Goal: Task Accomplishment & Management: Manage account settings

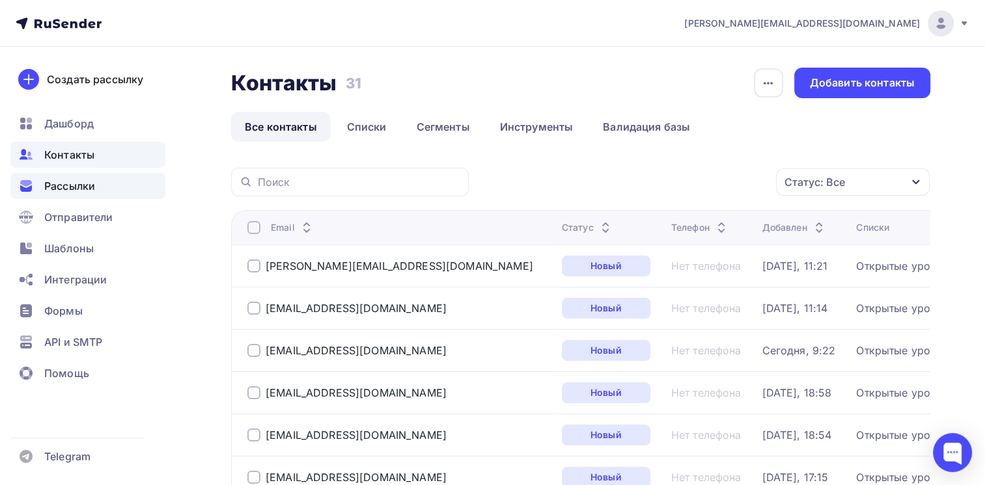
click at [74, 187] on span "Рассылки" at bounding box center [69, 186] width 51 height 16
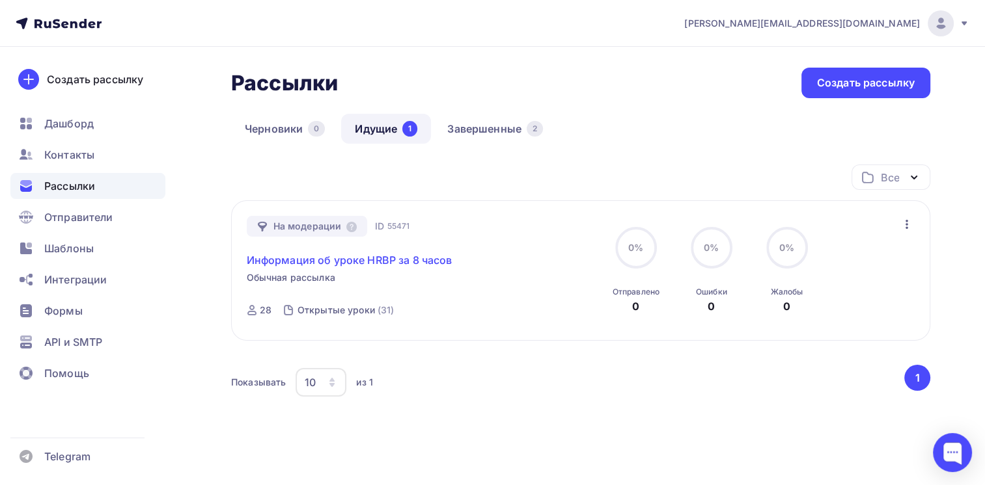
click at [292, 260] on link "Информация об уроке HRBP за 8 часов" at bounding box center [350, 260] width 206 height 16
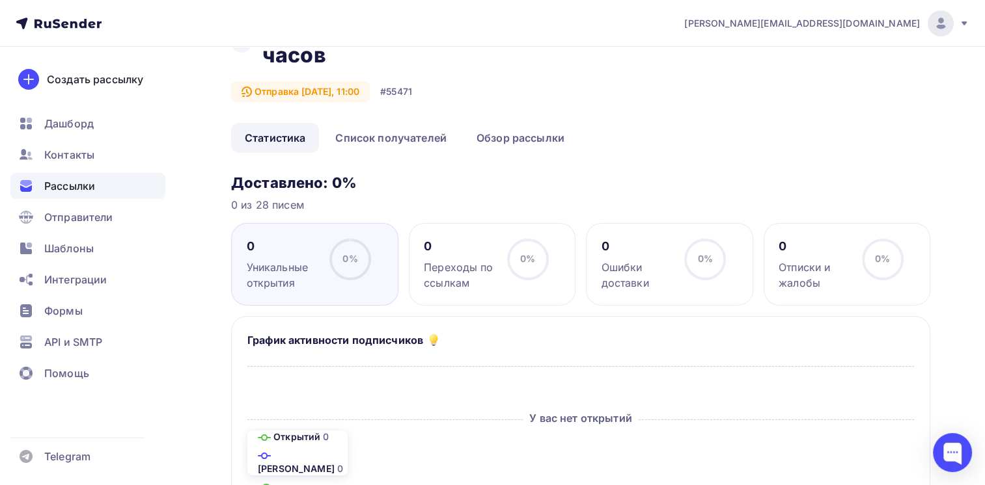
scroll to position [10, 0]
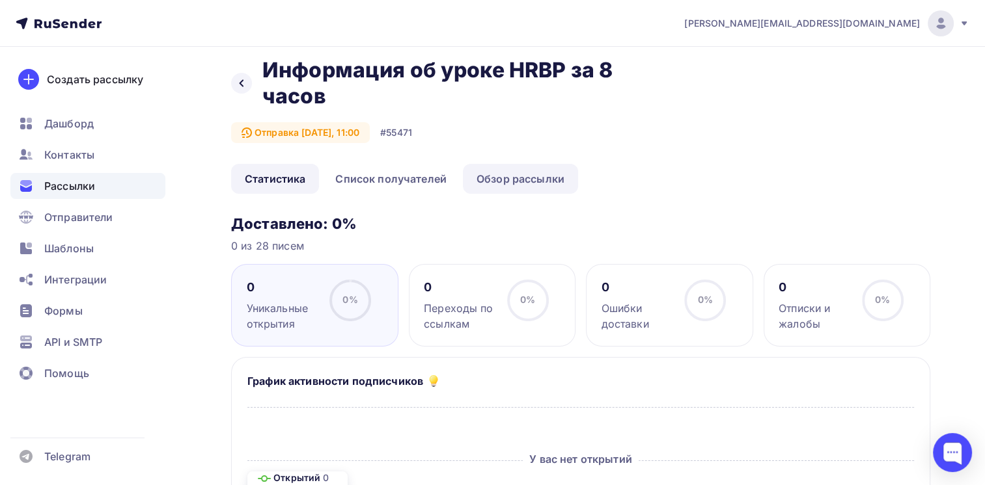
click at [503, 178] on link "Обзор рассылки" at bounding box center [520, 179] width 115 height 30
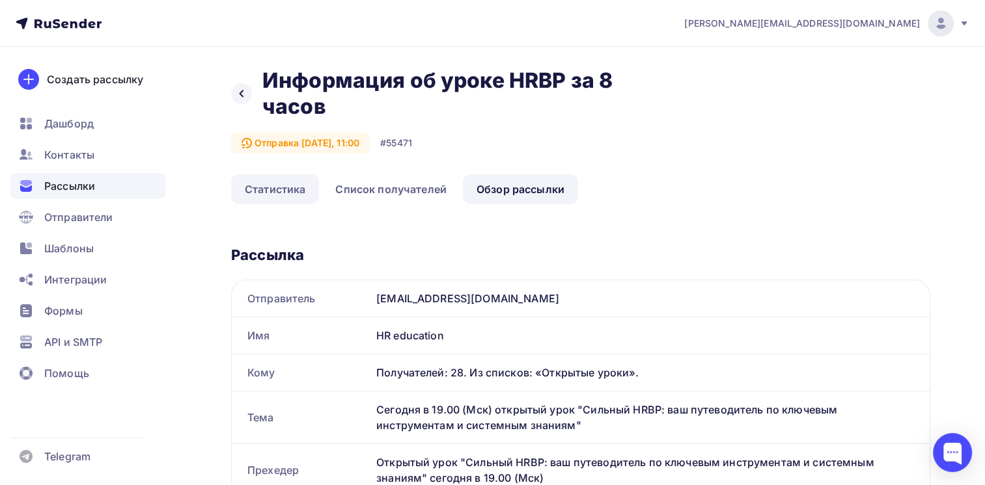
click at [284, 184] on link "Статистика" at bounding box center [275, 189] width 88 height 30
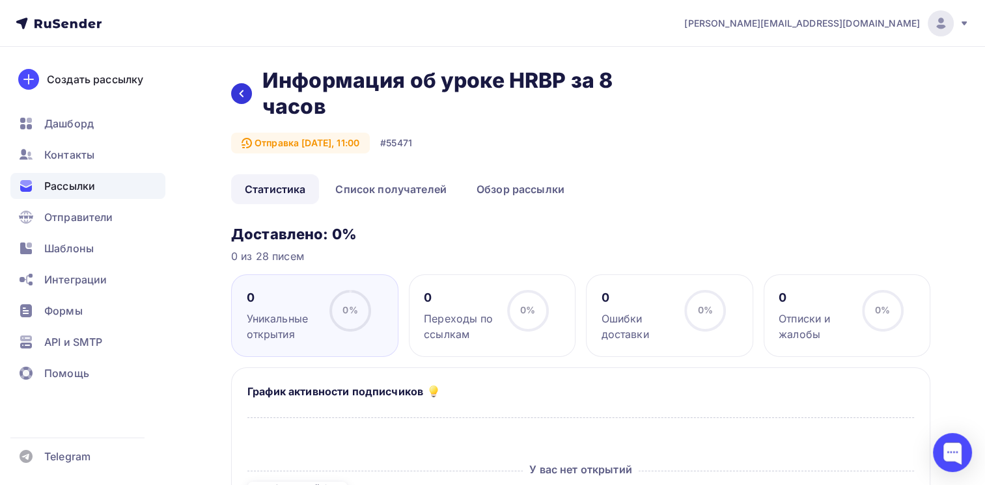
click at [243, 102] on div at bounding box center [241, 93] width 21 height 21
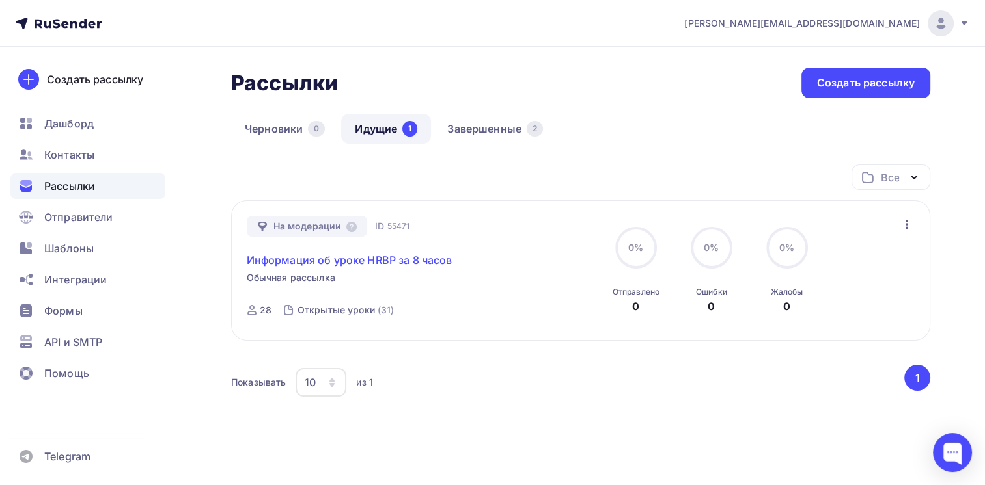
click at [307, 257] on link "Информация об уроке HRBP за 8 часов" at bounding box center [350, 260] width 206 height 16
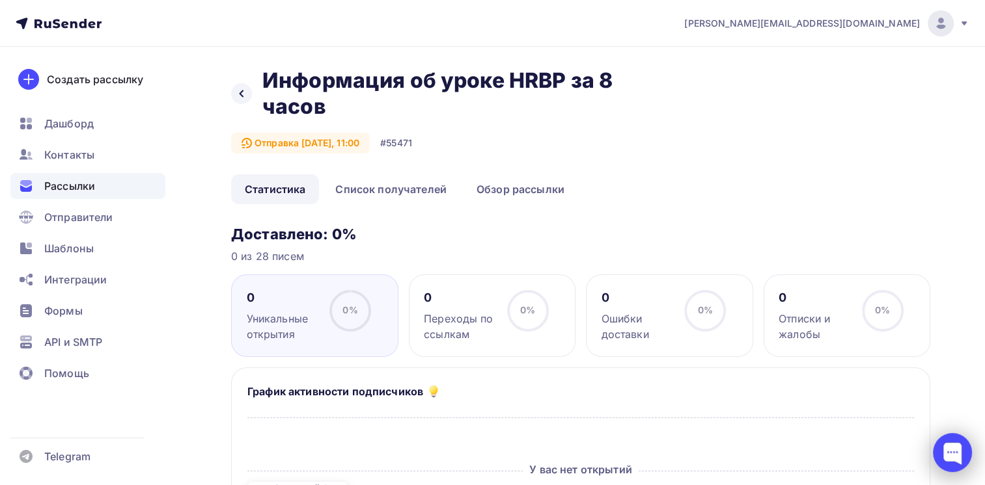
click at [955, 449] on div at bounding box center [951, 452] width 39 height 39
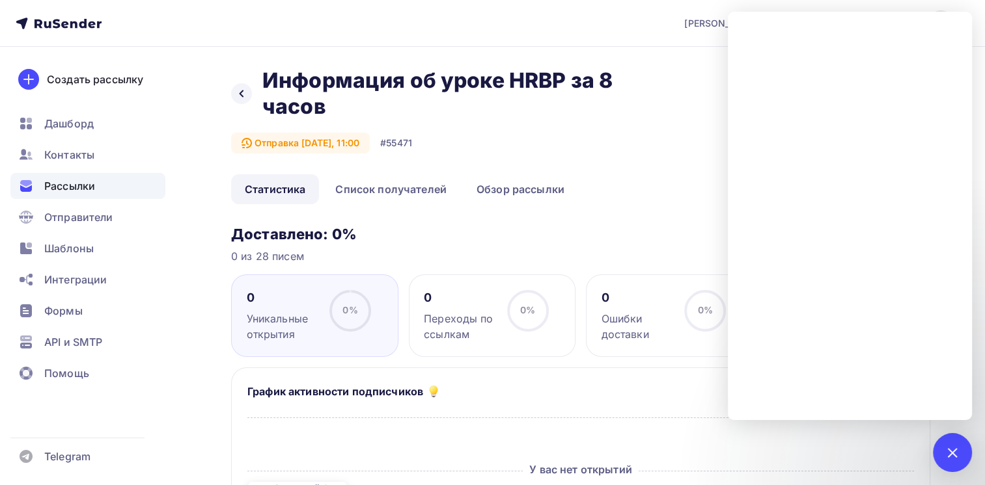
click at [953, 452] on div at bounding box center [952, 453] width 18 height 18
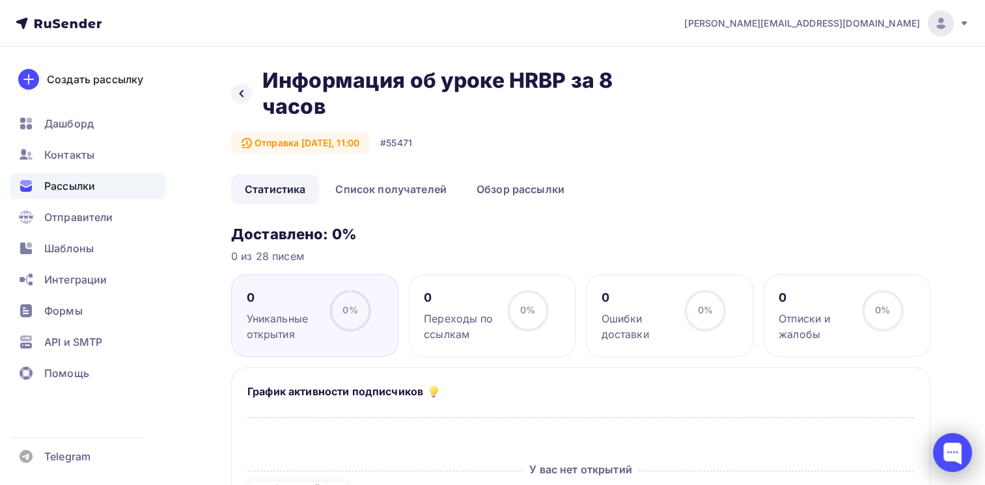
click at [949, 454] on div at bounding box center [951, 452] width 39 height 39
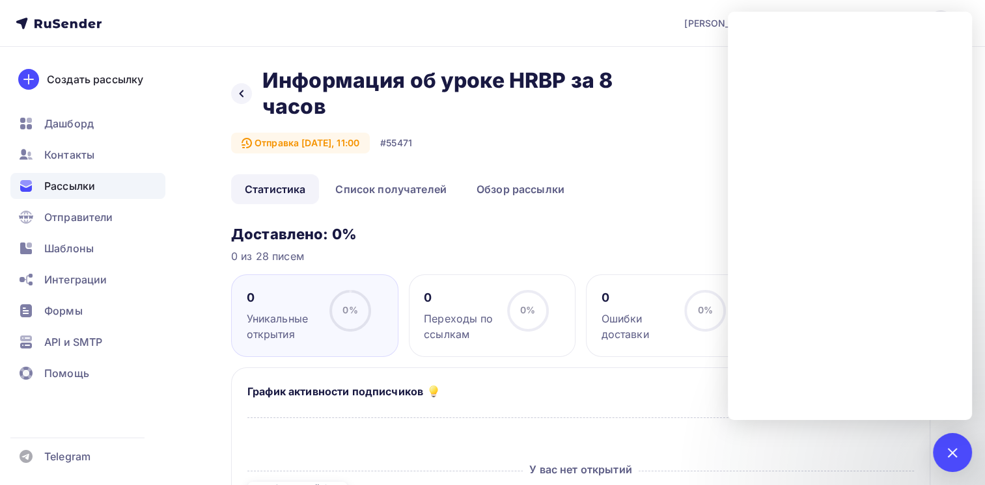
click at [380, 187] on link "Список получателей" at bounding box center [390, 189] width 139 height 30
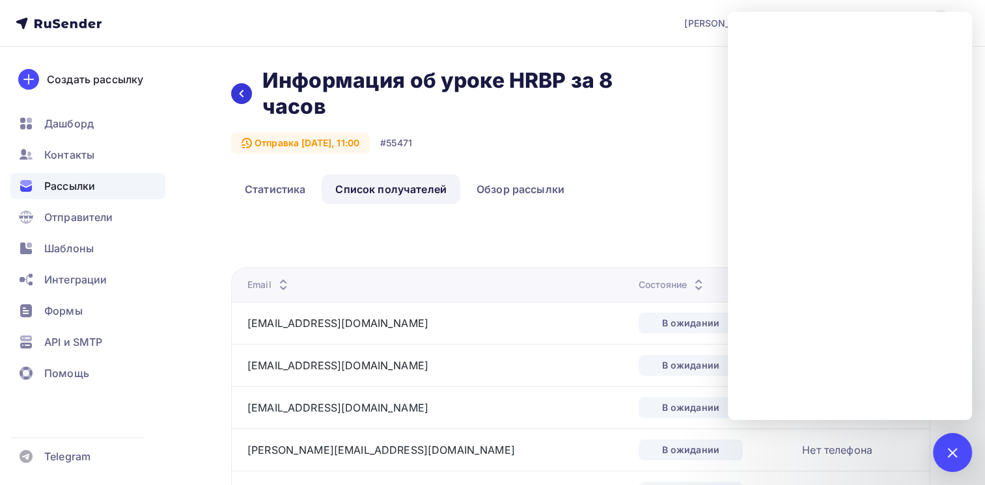
click at [239, 94] on icon at bounding box center [241, 93] width 10 height 10
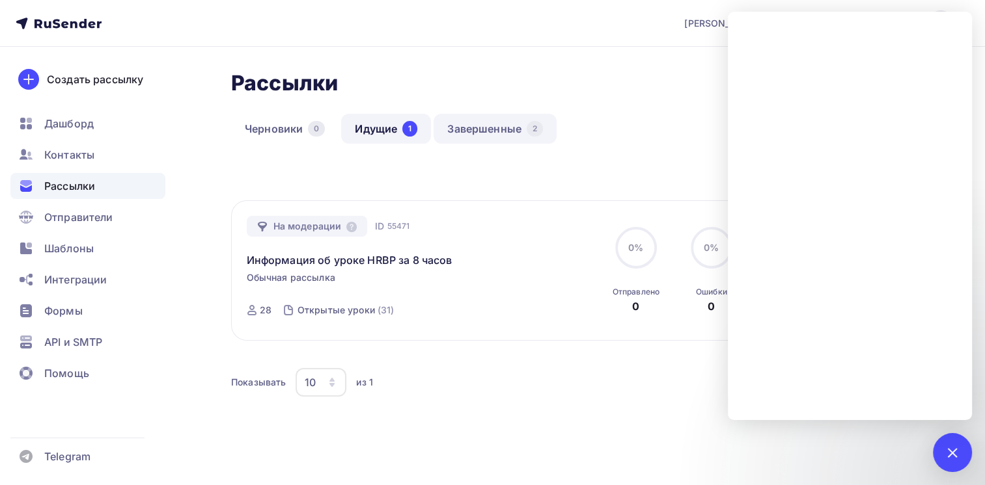
click at [491, 129] on link "Завершенные 2" at bounding box center [494, 129] width 123 height 30
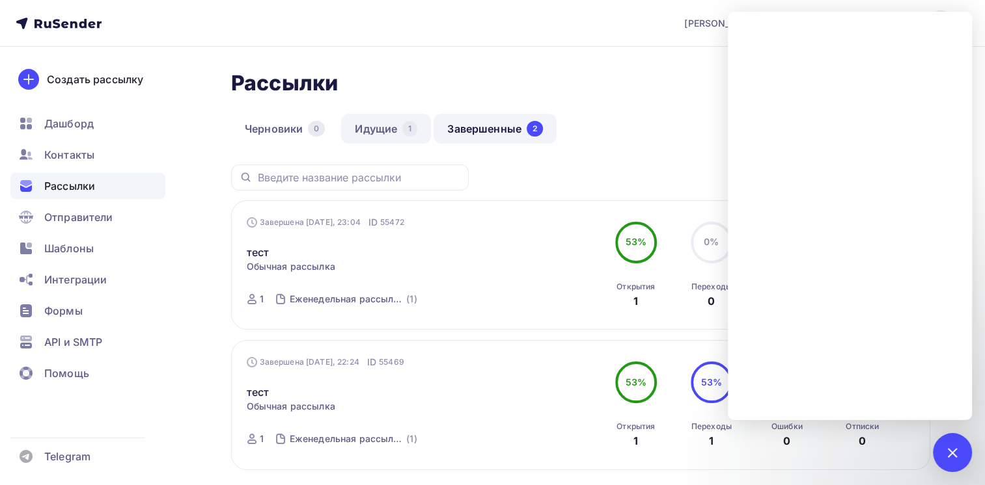
click at [377, 129] on link "Идущие 1" at bounding box center [386, 129] width 90 height 30
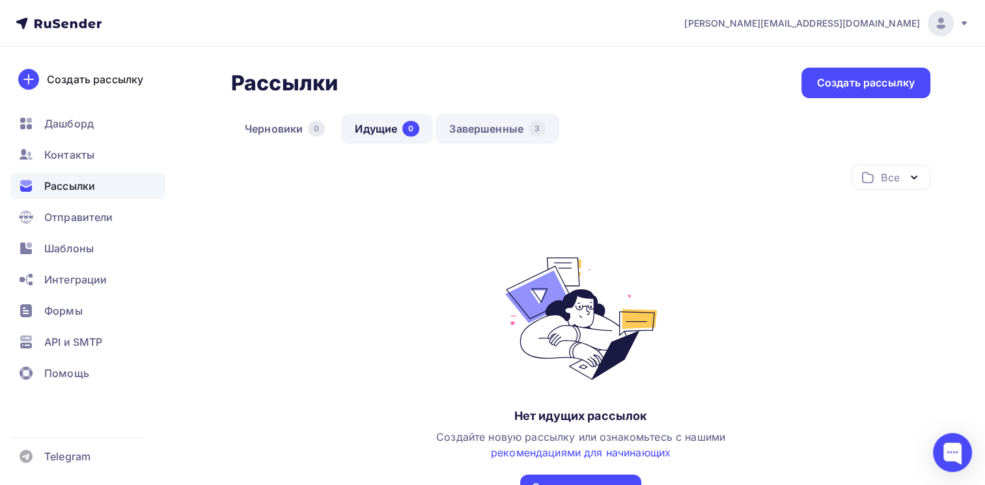
click at [472, 129] on link "Завершенные 3" at bounding box center [497, 129] width 124 height 30
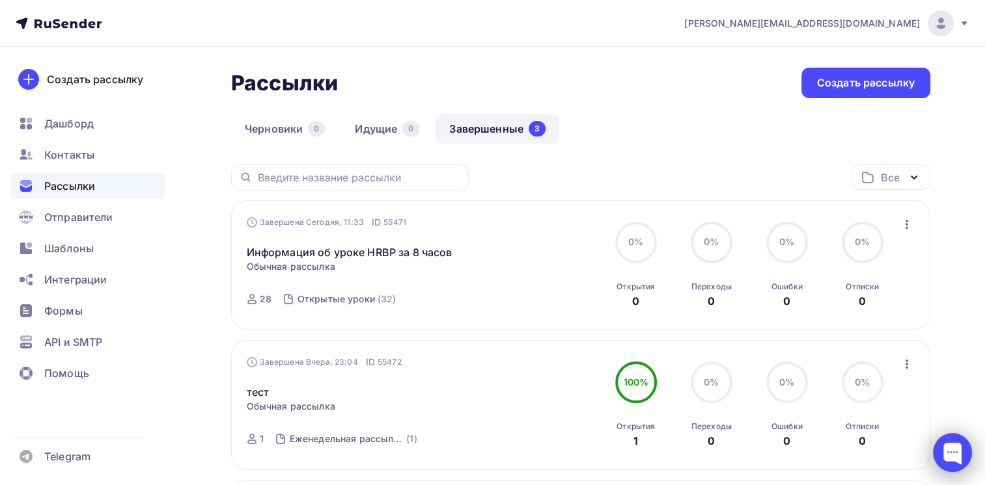
click at [949, 444] on div at bounding box center [951, 452] width 39 height 39
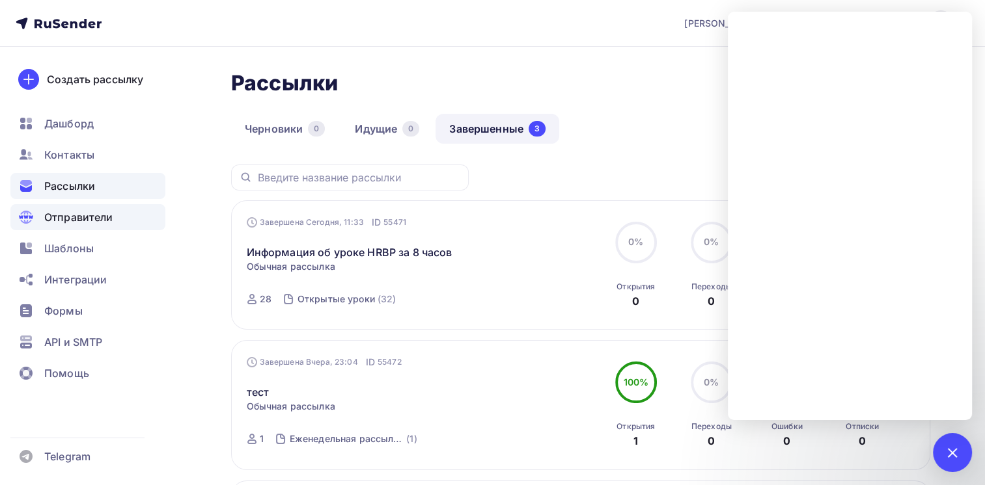
click at [86, 222] on span "Отправители" at bounding box center [78, 218] width 69 height 16
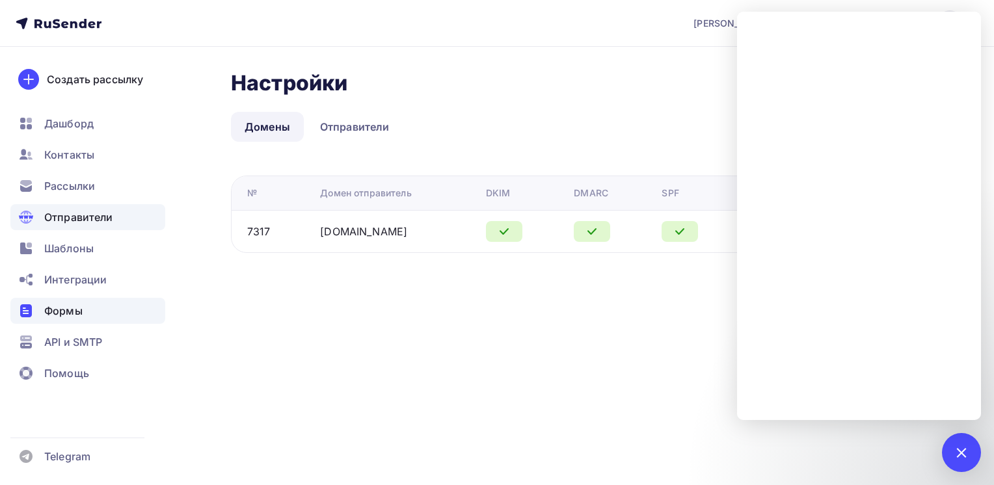
click at [72, 308] on span "Формы" at bounding box center [63, 311] width 38 height 16
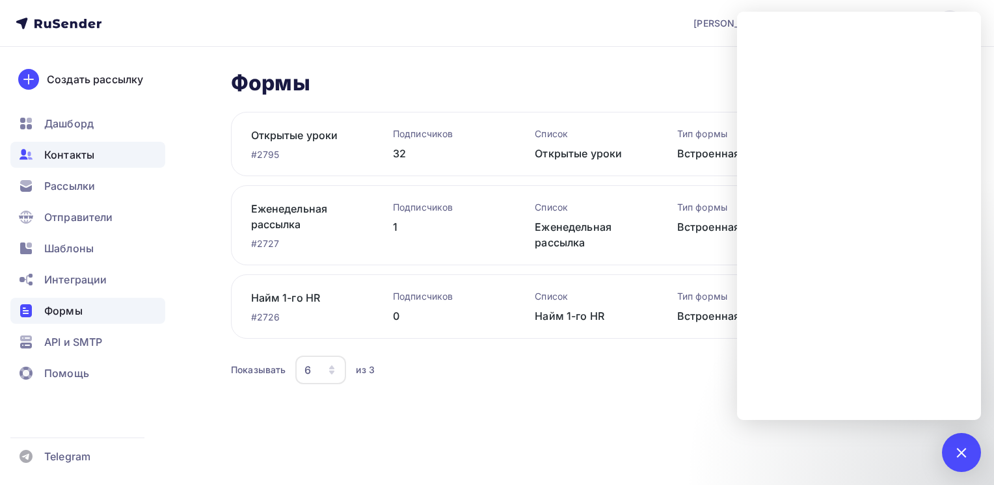
click at [73, 157] on span "Контакты" at bounding box center [69, 155] width 50 height 16
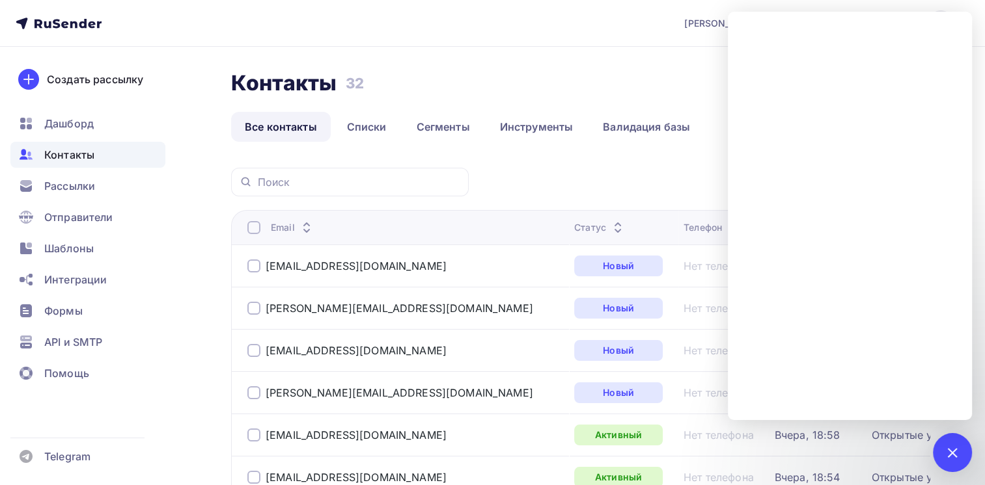
click at [955, 446] on div at bounding box center [951, 452] width 39 height 39
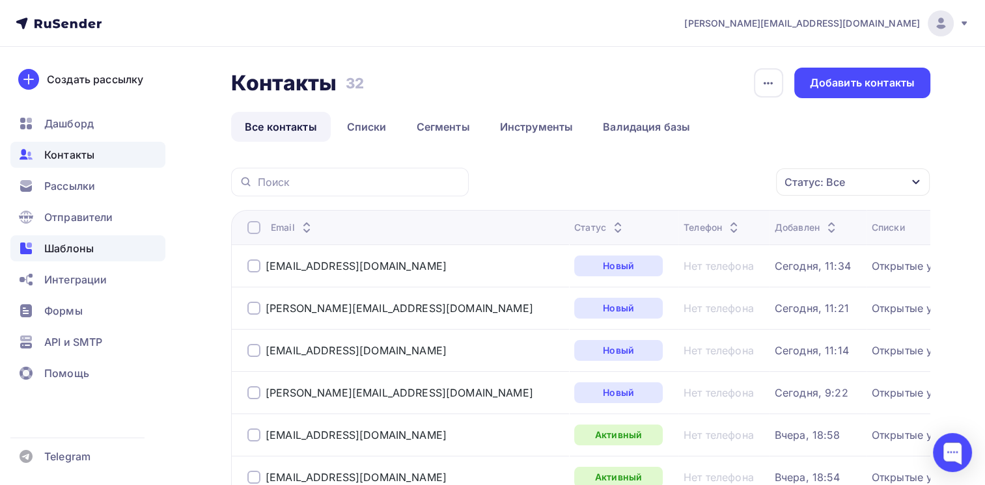
click at [86, 248] on span "Шаблоны" at bounding box center [68, 249] width 49 height 16
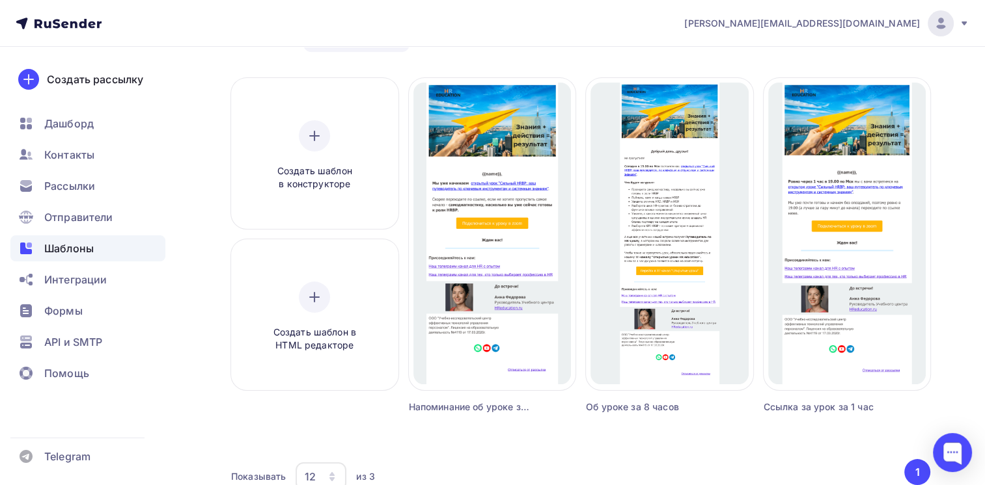
scroll to position [65, 0]
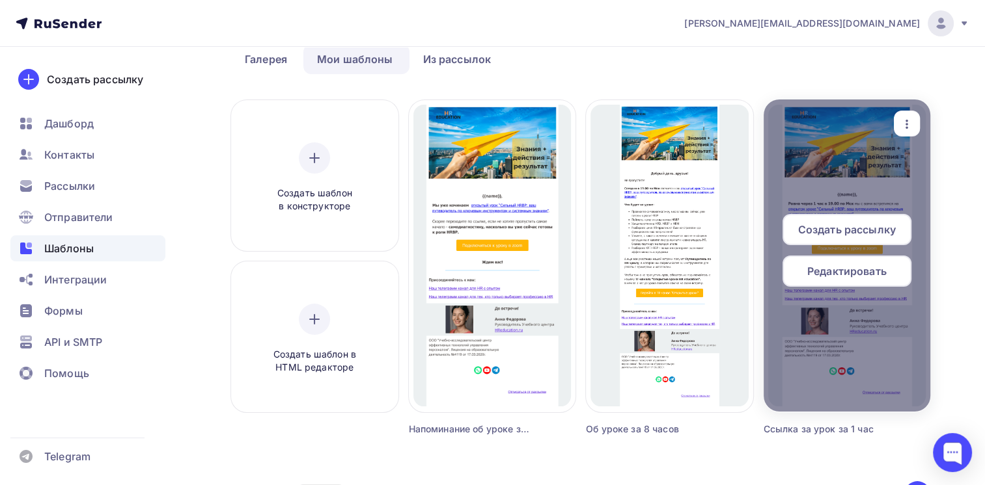
click at [847, 269] on span "Редактировать" at bounding box center [846, 272] width 79 height 16
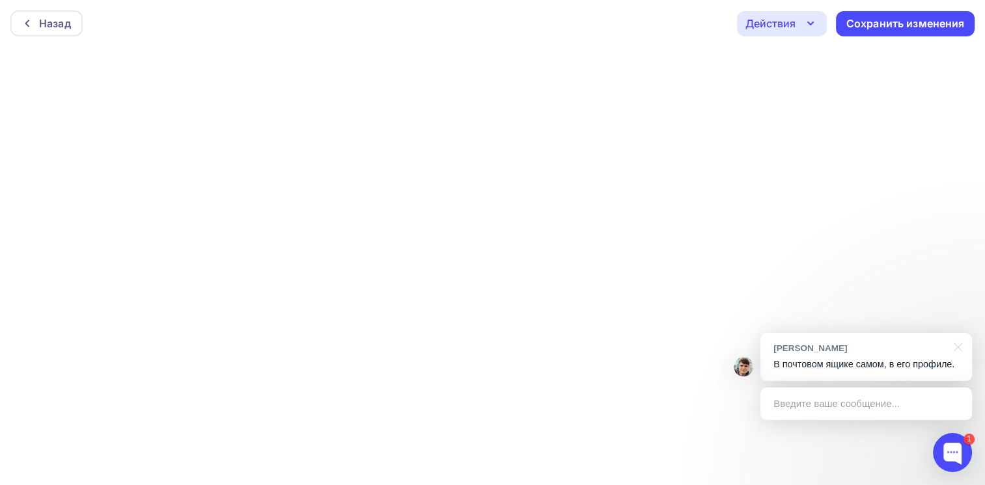
click at [849, 360] on p "В почтовом ящике самом, в его профиле." at bounding box center [865, 365] width 185 height 14
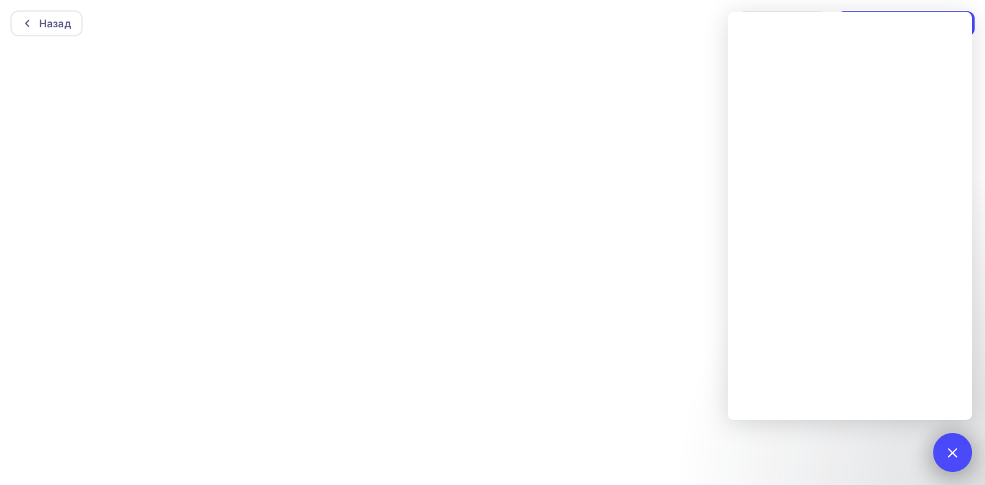
click at [945, 454] on div at bounding box center [952, 453] width 18 height 18
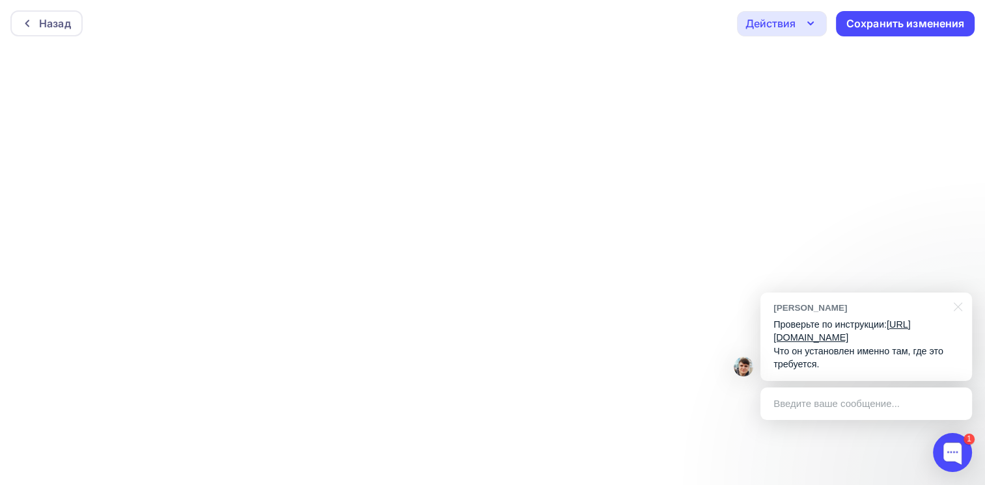
scroll to position [3, 0]
click at [802, 325] on link "[URL][DOMAIN_NAME]" at bounding box center [841, 332] width 137 height 24
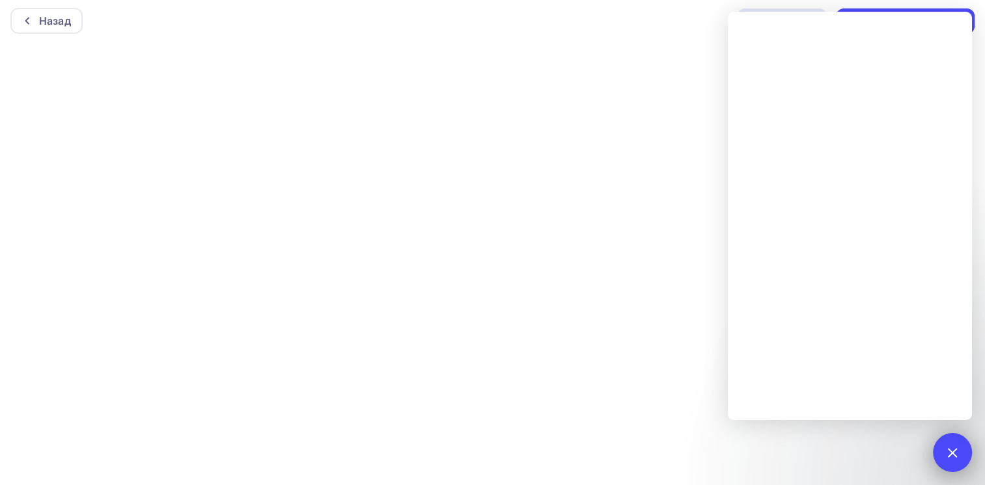
click at [959, 452] on div at bounding box center [952, 453] width 18 height 18
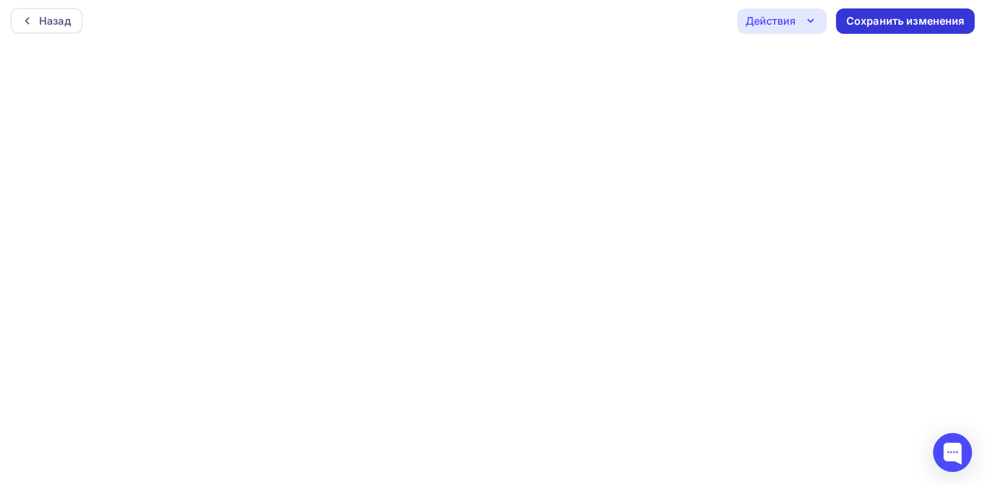
click at [908, 17] on div "Сохранить изменения" at bounding box center [905, 21] width 118 height 15
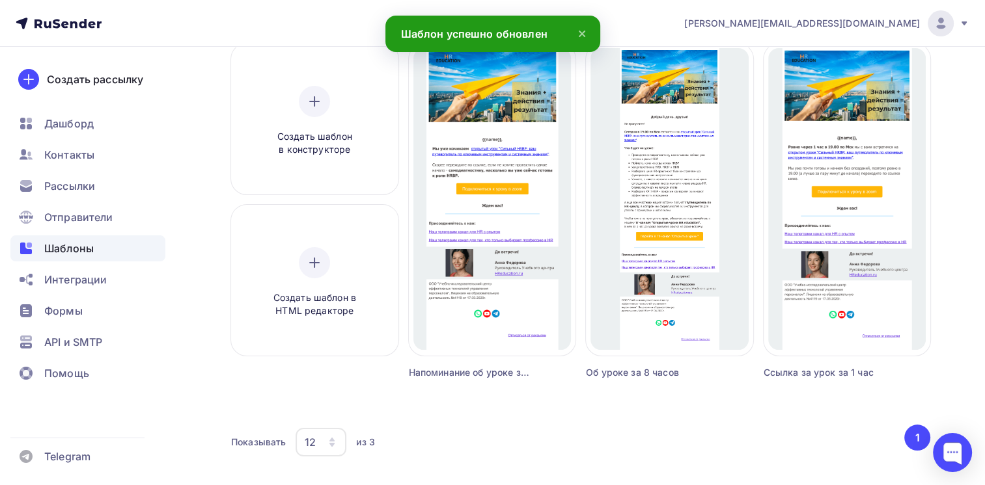
scroll to position [130, 0]
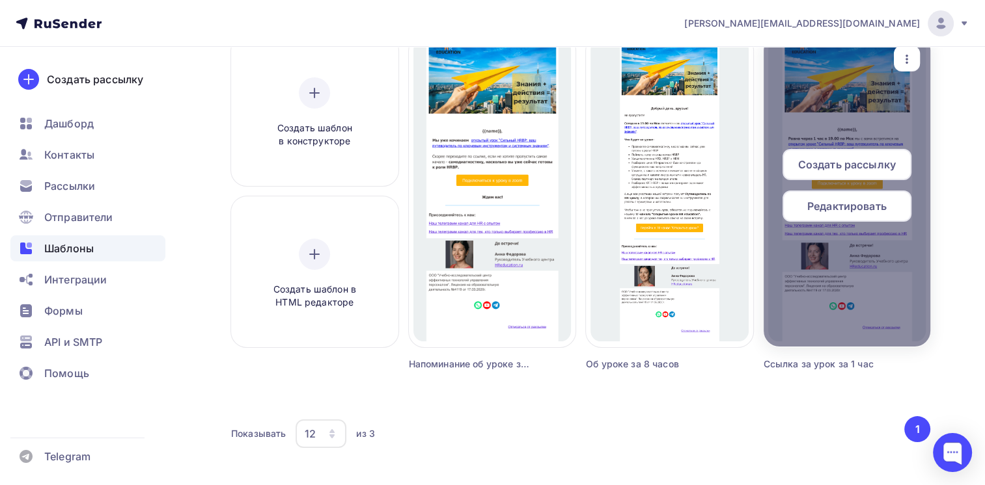
click at [837, 201] on span "Редактировать" at bounding box center [846, 206] width 79 height 16
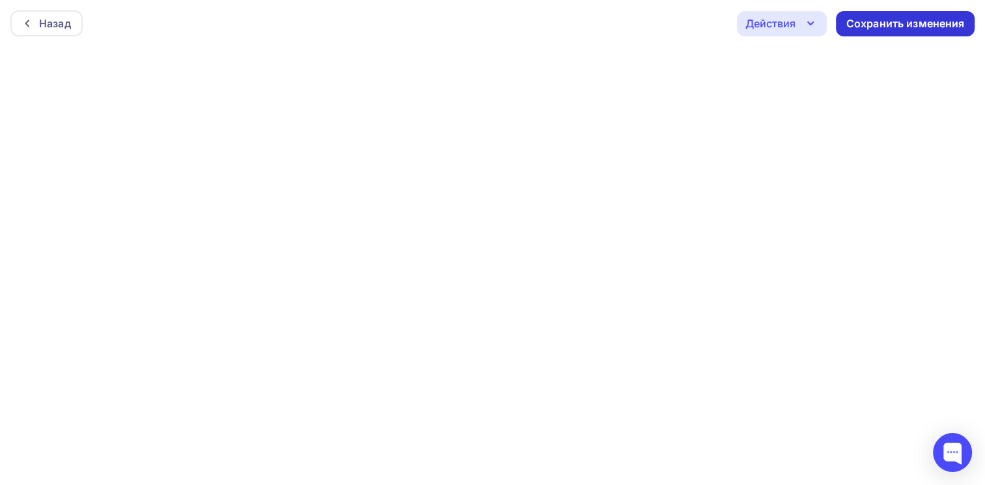
click at [887, 19] on div "Сохранить изменения" at bounding box center [905, 23] width 118 height 15
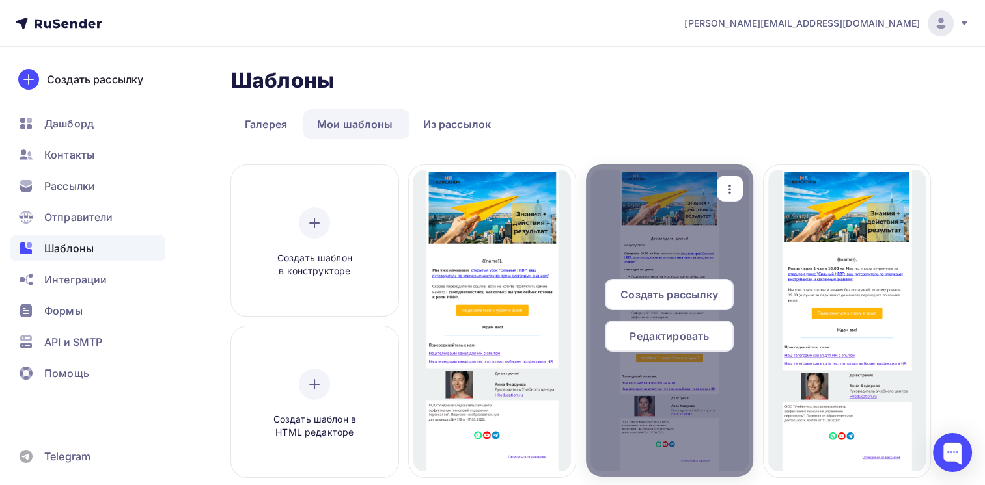
scroll to position [65, 0]
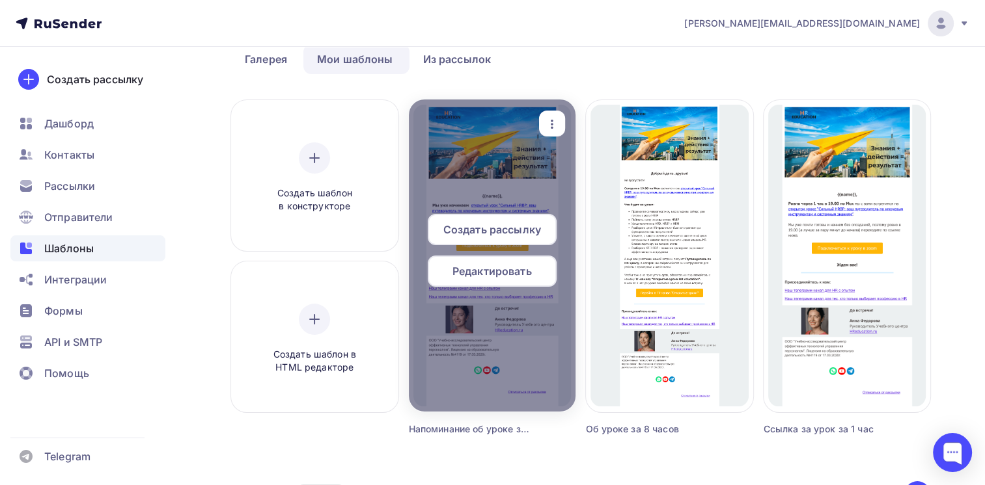
click at [482, 262] on div "Редактировать" at bounding box center [492, 271] width 129 height 31
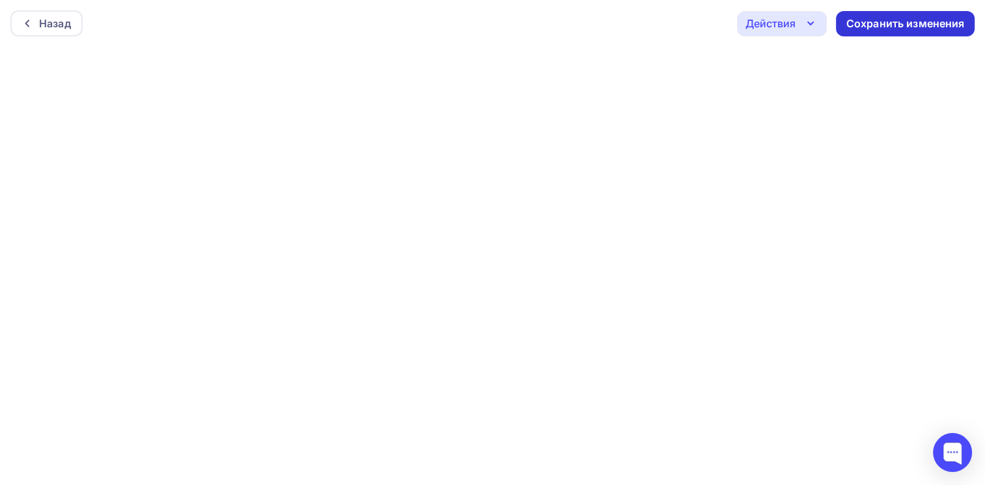
click at [901, 23] on div "Сохранить изменения" at bounding box center [905, 23] width 118 height 15
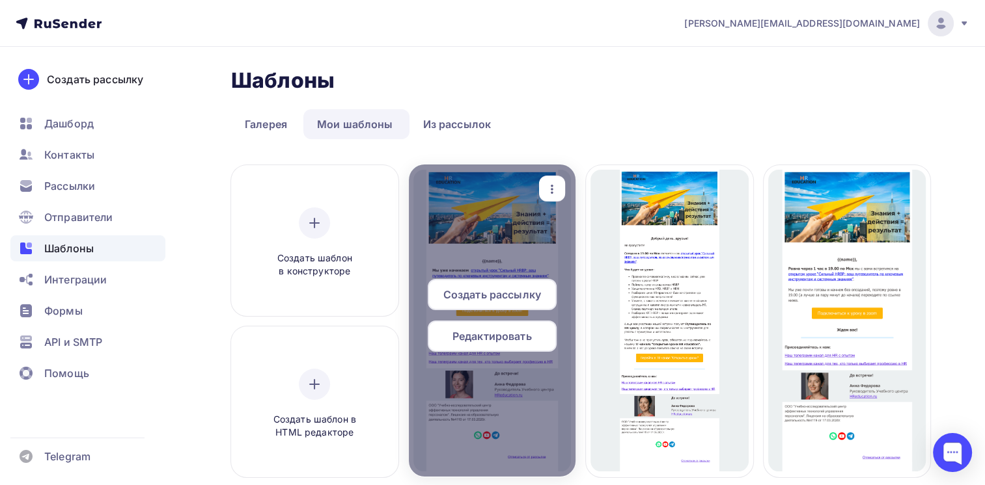
click at [493, 337] on span "Редактировать" at bounding box center [491, 337] width 79 height 16
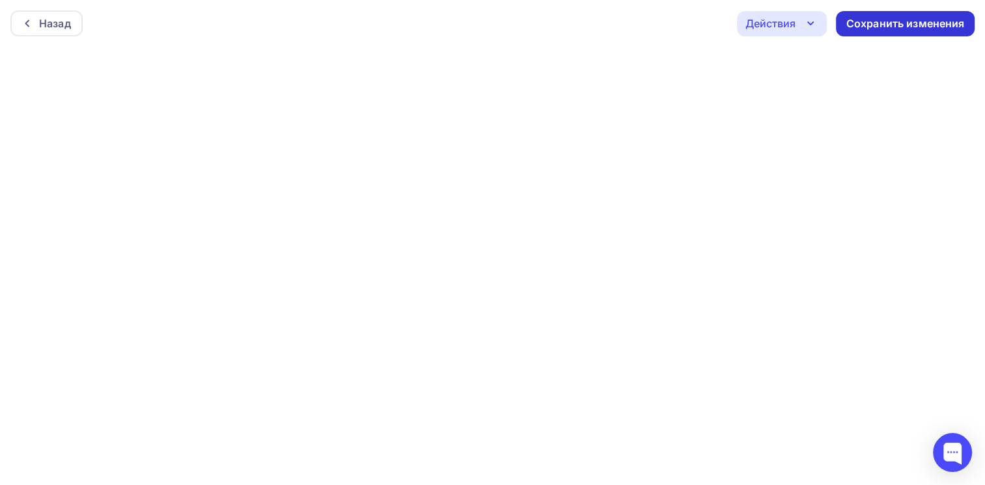
click at [882, 33] on div "Сохранить изменения" at bounding box center [905, 23] width 139 height 25
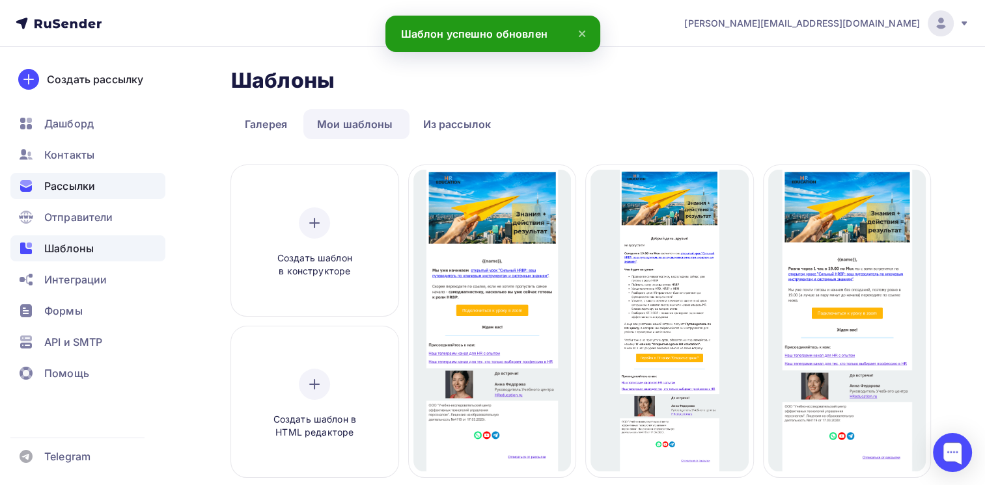
click at [87, 186] on span "Рассылки" at bounding box center [69, 186] width 51 height 16
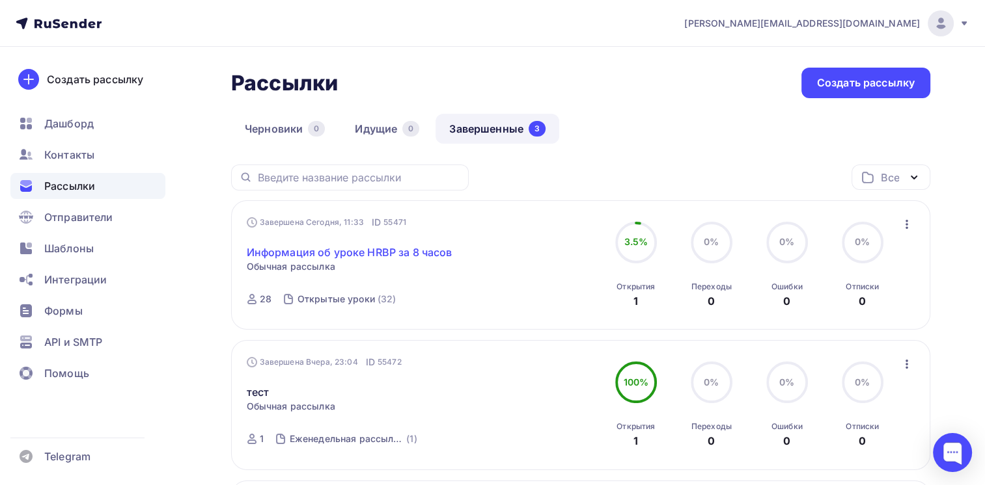
click at [303, 254] on link "Информация об уроке HRBP за 8 часов" at bounding box center [350, 253] width 206 height 16
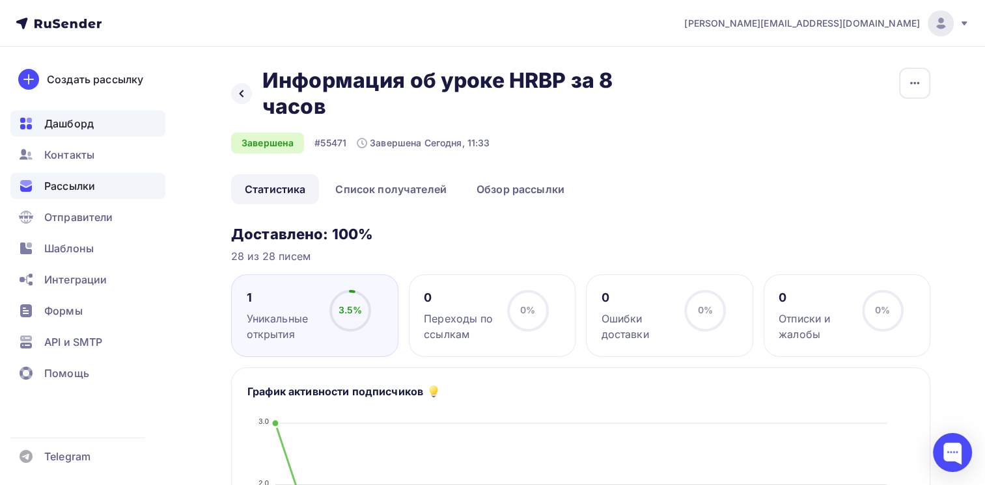
click at [82, 127] on span "Дашборд" at bounding box center [68, 124] width 49 height 16
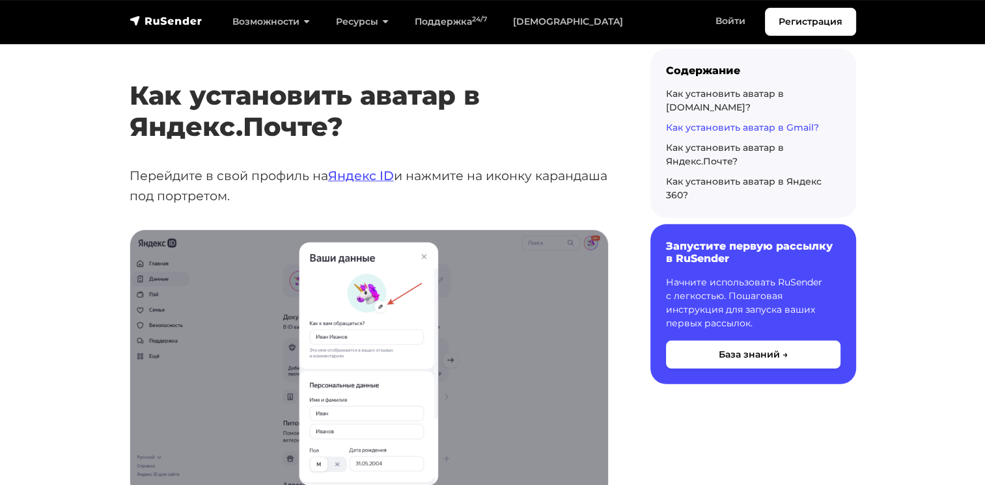
scroll to position [3839, 0]
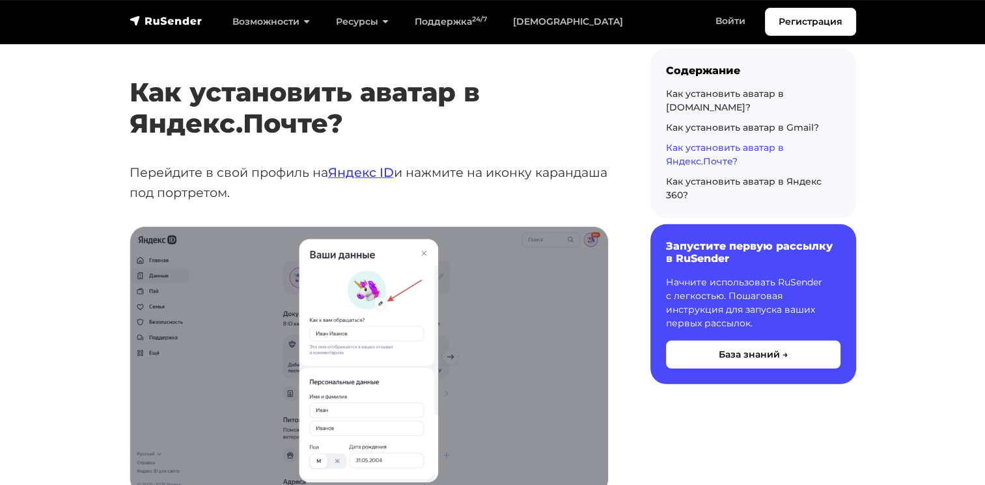
click at [357, 165] on link "Яндекс ID" at bounding box center [361, 173] width 66 height 16
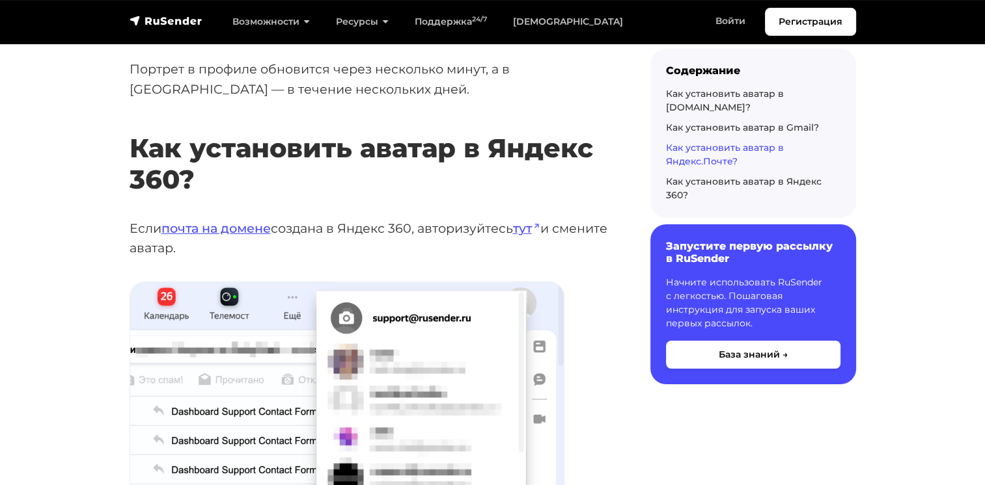
scroll to position [4685, 0]
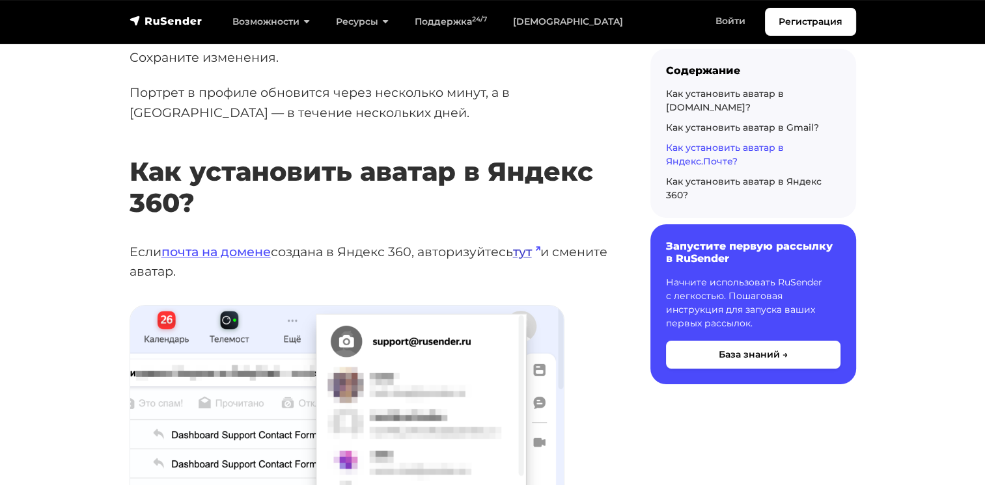
click at [530, 244] on link "тут" at bounding box center [526, 252] width 27 height 16
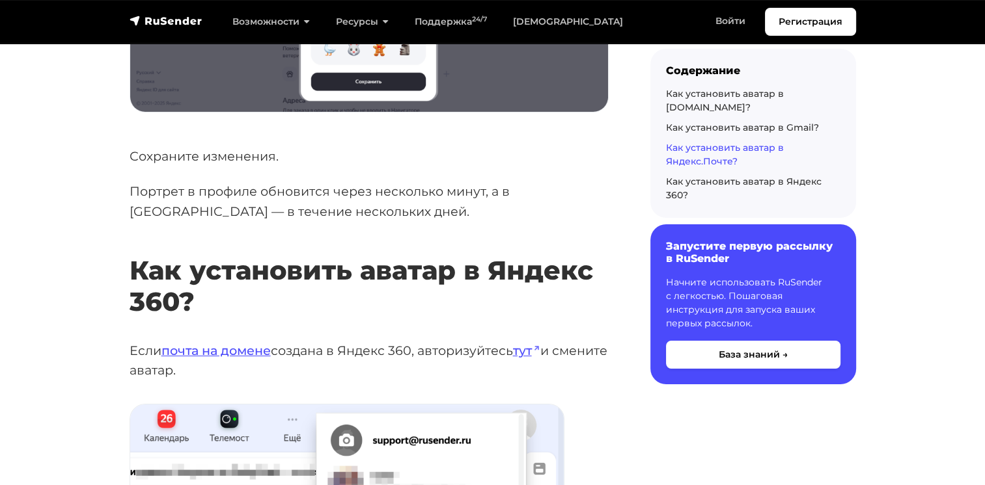
scroll to position [4398, 0]
